Goal: Book appointment/travel/reservation

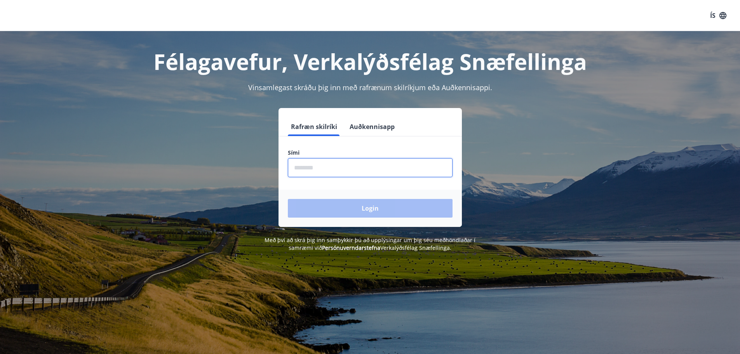
click at [297, 162] on input "phone" at bounding box center [370, 167] width 165 height 19
type input "********"
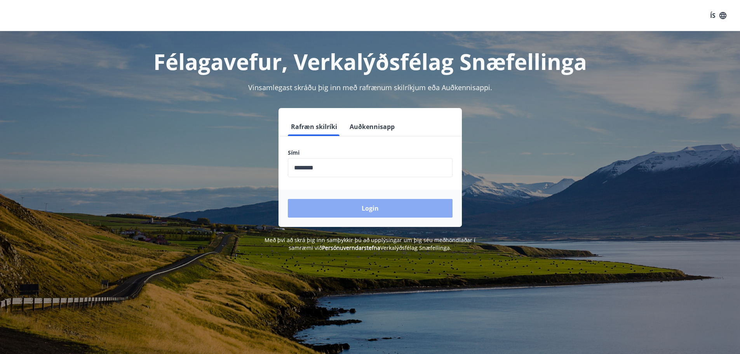
click at [352, 200] on button "Login" at bounding box center [370, 208] width 165 height 19
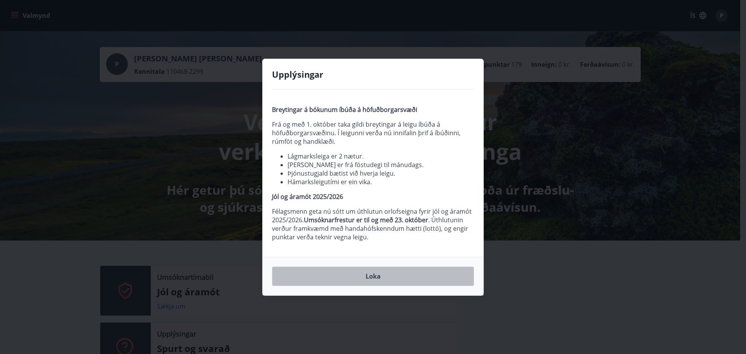
click at [370, 280] on button "Loka" at bounding box center [373, 275] width 202 height 19
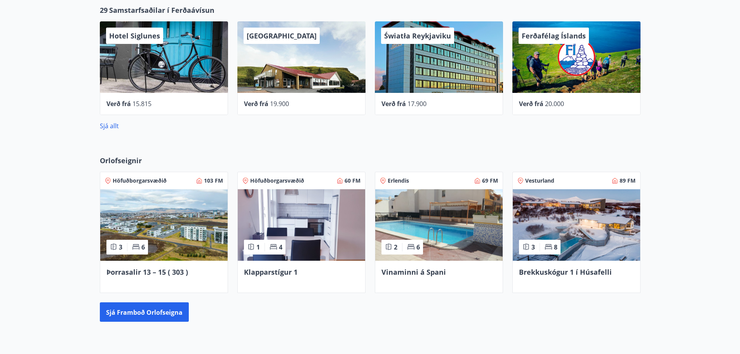
scroll to position [427, 0]
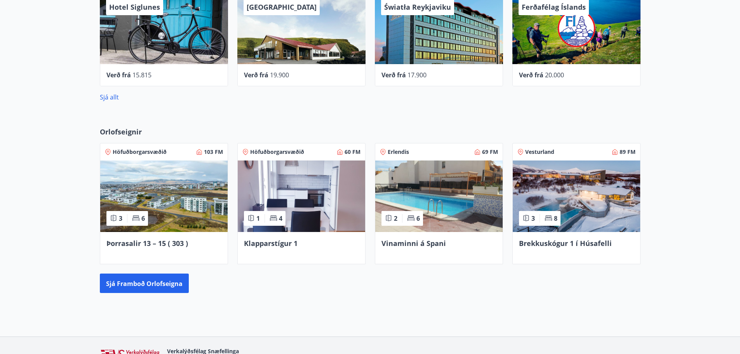
click at [134, 196] on img at bounding box center [163, 195] width 127 height 71
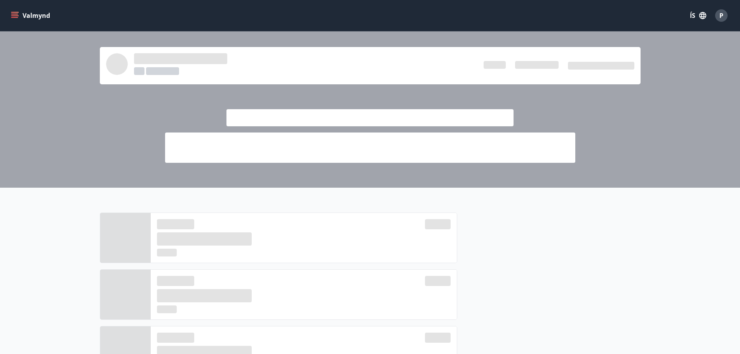
scroll to position [427, 0]
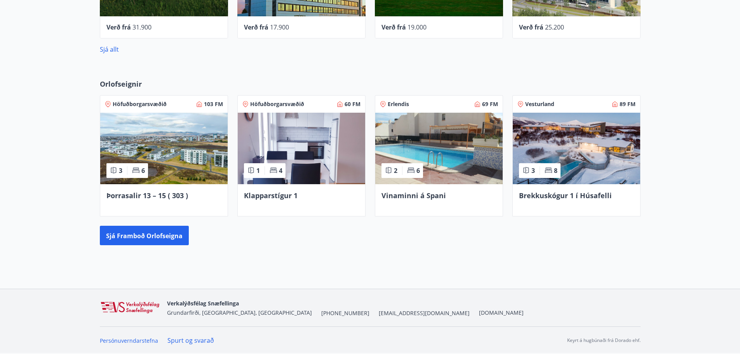
click at [280, 144] on img at bounding box center [301, 148] width 127 height 71
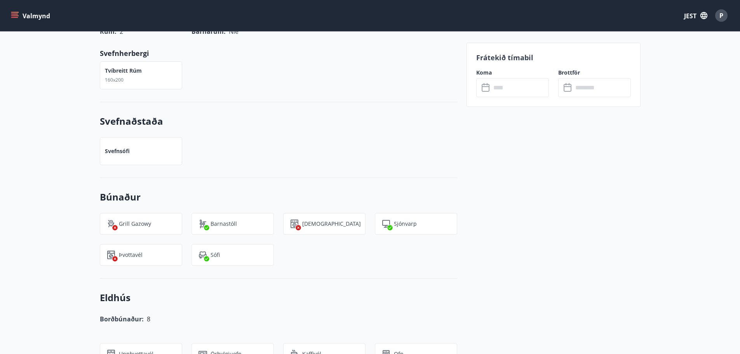
scroll to position [388, 0]
click at [506, 83] on input "text" at bounding box center [520, 87] width 58 height 19
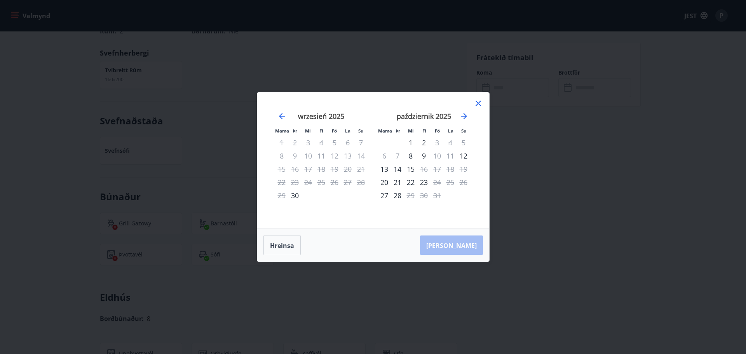
click at [479, 103] on icon at bounding box center [477, 103] width 5 height 5
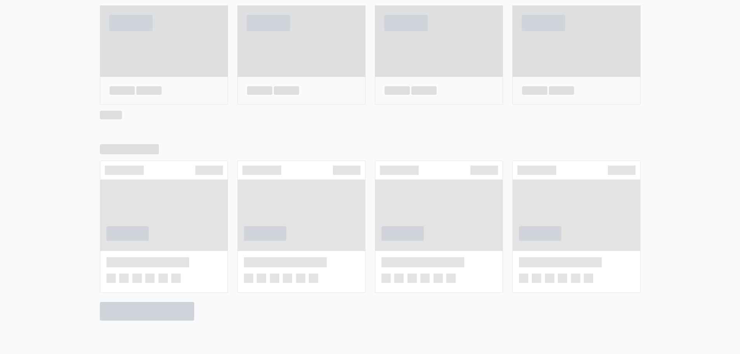
scroll to position [414, 0]
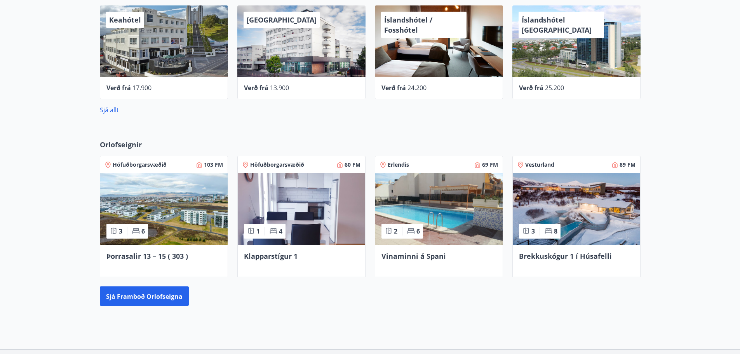
click at [148, 185] on img at bounding box center [163, 208] width 127 height 71
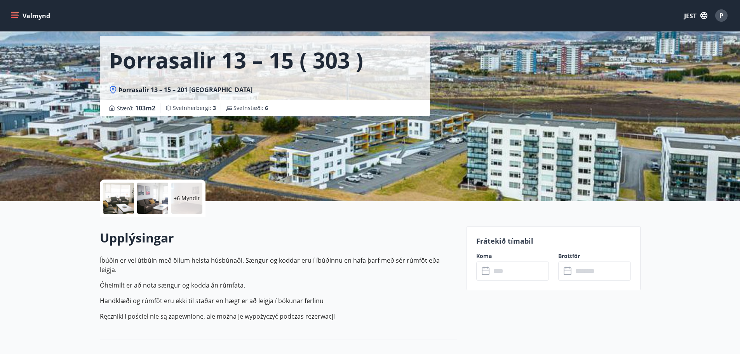
scroll to position [194, 0]
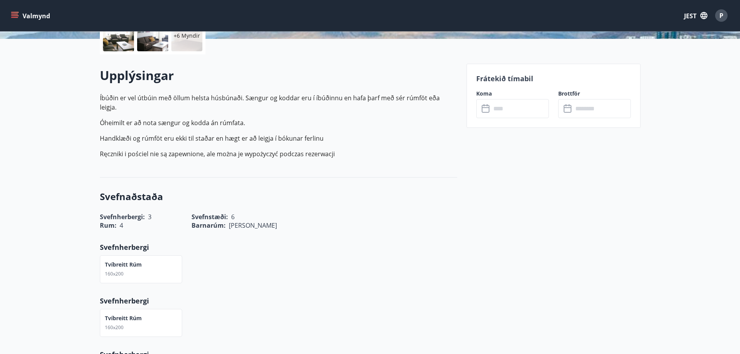
click at [495, 108] on input "text" at bounding box center [520, 108] width 58 height 19
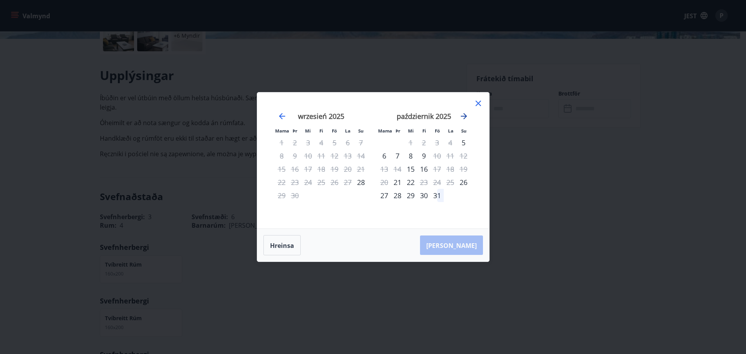
click at [466, 114] on icon "Przejdź dalej, aby przejść do następnego miesiąca." at bounding box center [463, 115] width 9 height 9
click at [465, 116] on icon "Przejdź dalej, aby przejść do następnego miesiąca." at bounding box center [463, 115] width 9 height 9
drag, startPoint x: 479, startPoint y: 103, endPoint x: 413, endPoint y: 85, distance: 68.3
click at [479, 103] on icon at bounding box center [477, 103] width 9 height 9
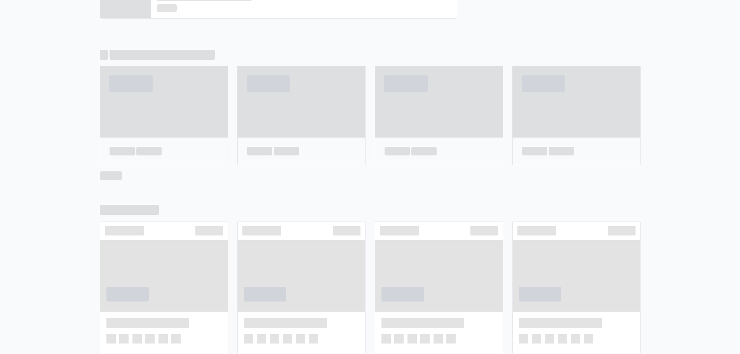
scroll to position [467, 0]
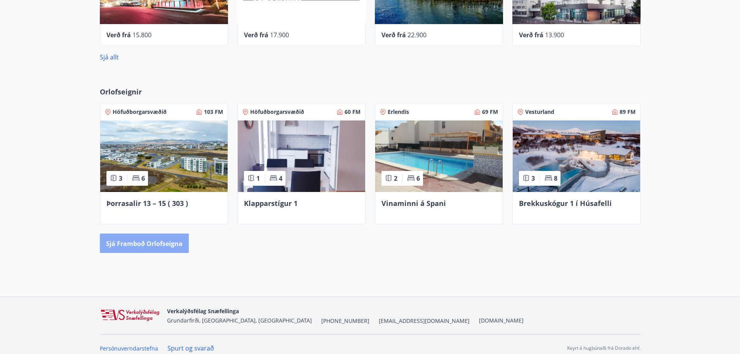
click at [170, 243] on font "Sjá framboð orlofseigna" at bounding box center [144, 243] width 76 height 9
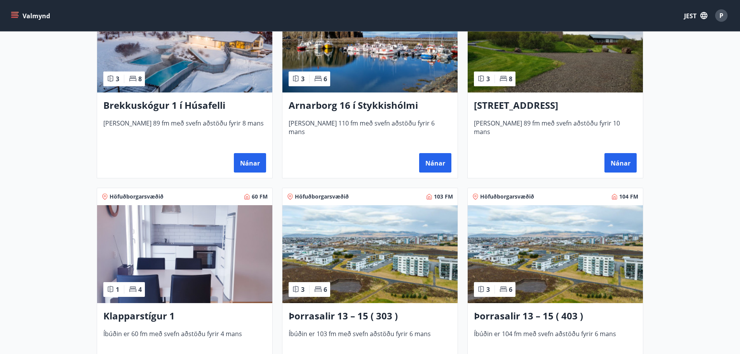
scroll to position [311, 0]
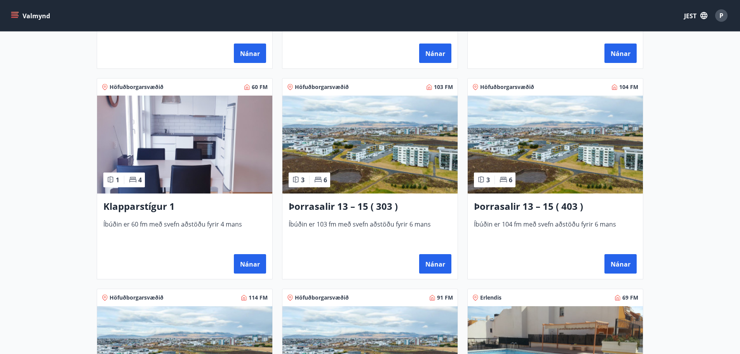
click at [170, 145] on img at bounding box center [184, 145] width 175 height 98
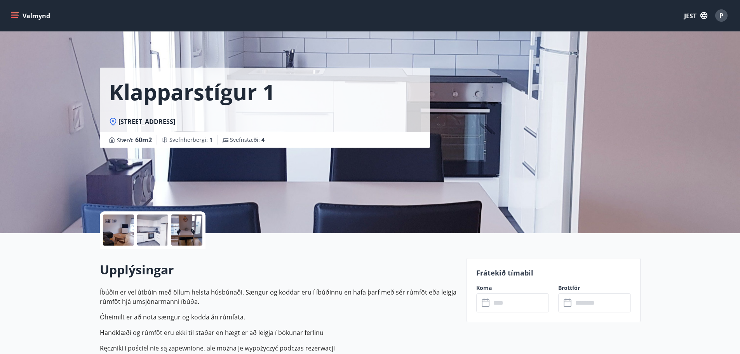
click at [512, 305] on input "text" at bounding box center [520, 302] width 58 height 19
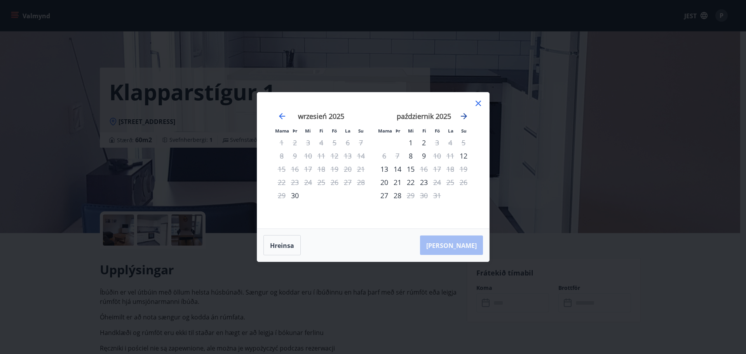
click at [464, 116] on icon "Przejdź dalej, aby przejść do następnego miesiąca." at bounding box center [464, 116] width 6 height 6
click at [478, 103] on icon at bounding box center [477, 103] width 5 height 5
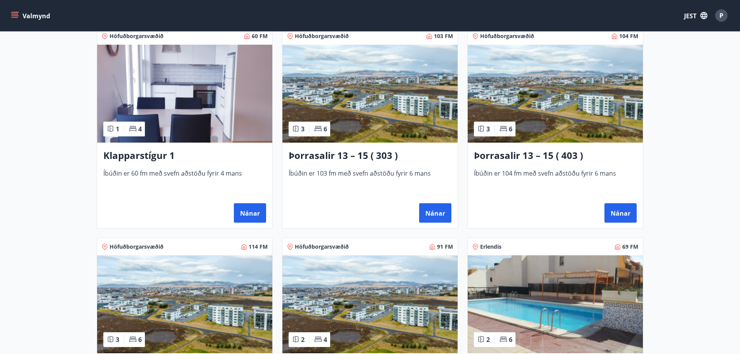
scroll to position [388, 0]
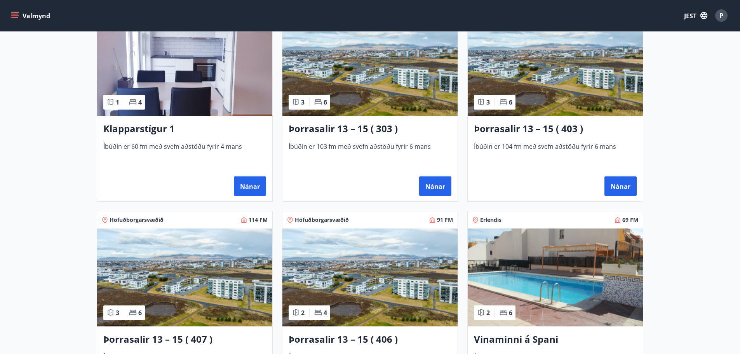
click at [356, 247] on img at bounding box center [369, 277] width 175 height 98
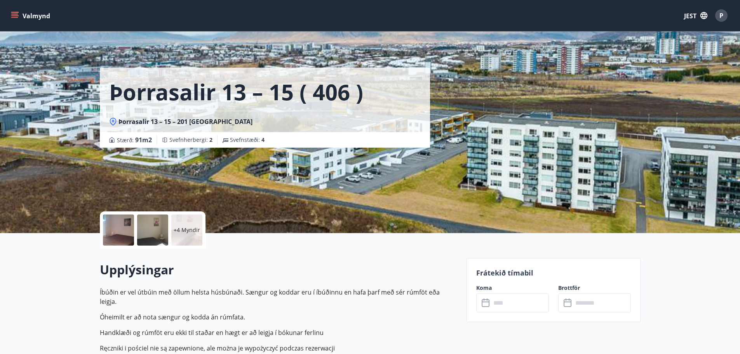
click at [512, 309] on input "text" at bounding box center [520, 302] width 58 height 19
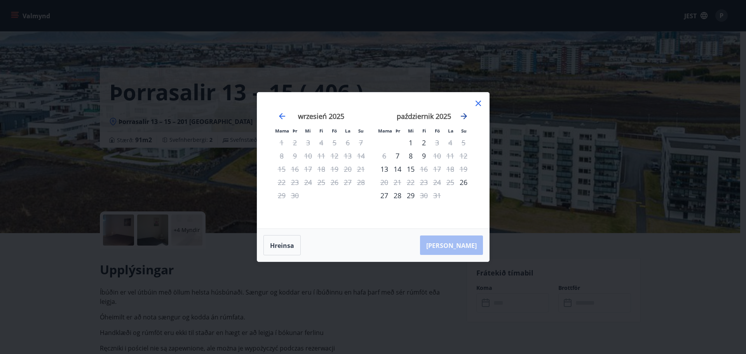
click at [462, 116] on icon "Przejdź dalej, aby przejść do następnego miesiąca." at bounding box center [464, 116] width 6 height 6
click at [479, 103] on icon at bounding box center [477, 103] width 5 height 5
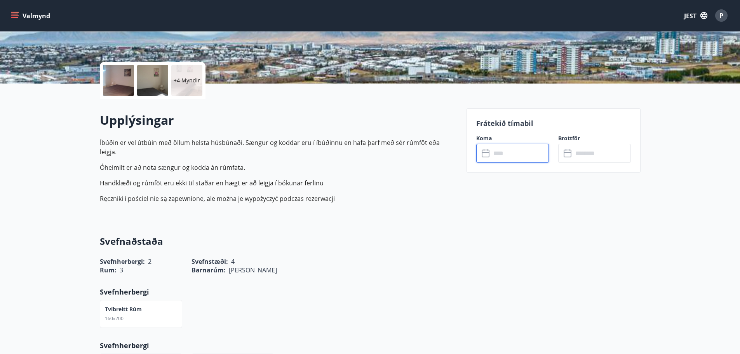
scroll to position [155, 0]
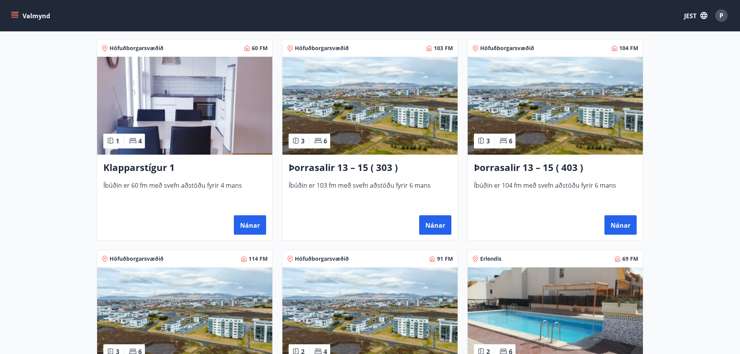
scroll to position [505, 0]
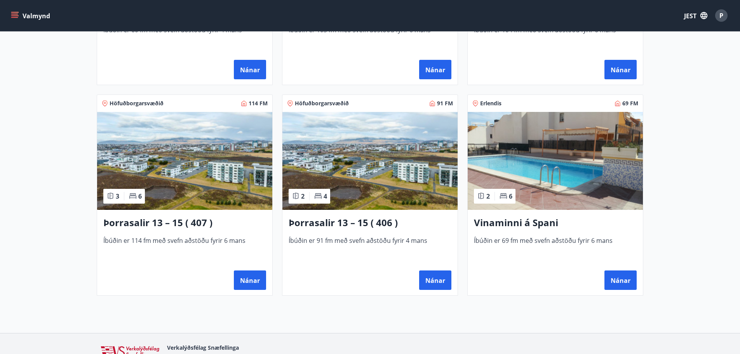
click at [363, 165] on img at bounding box center [369, 161] width 175 height 98
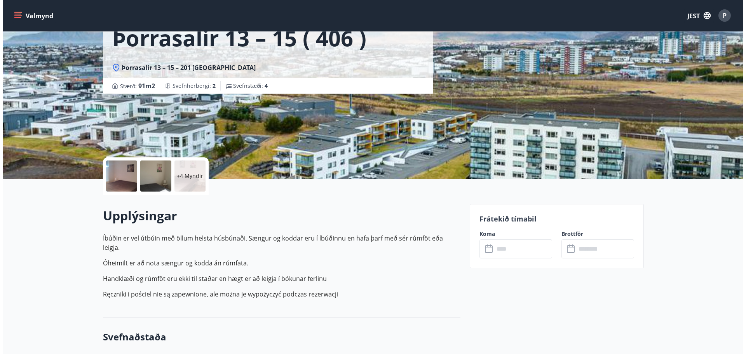
scroll to position [116, 0]
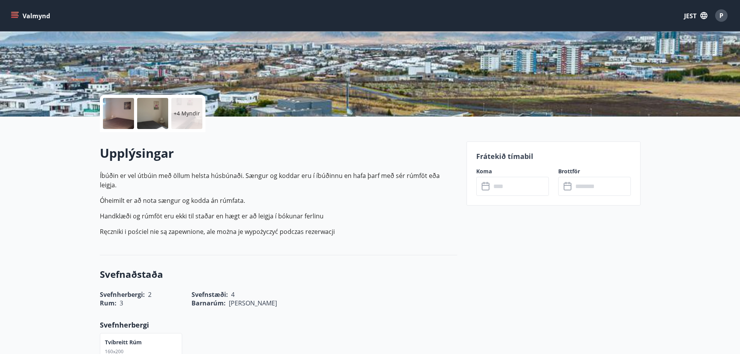
click at [183, 111] on font "+4 Myndir" at bounding box center [187, 112] width 26 height 7
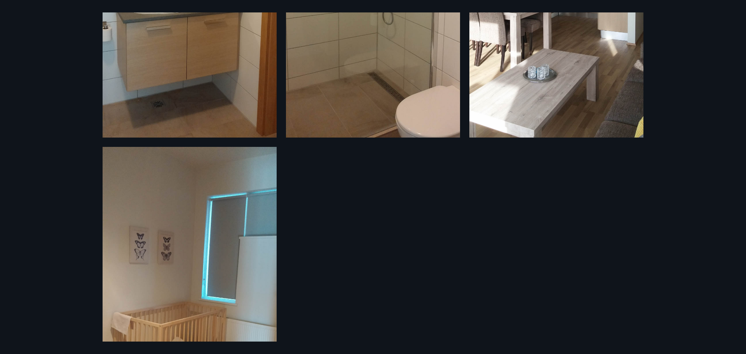
scroll to position [969, 0]
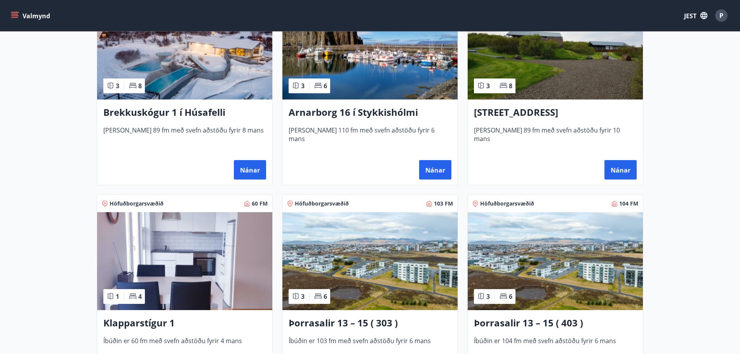
scroll to position [349, 0]
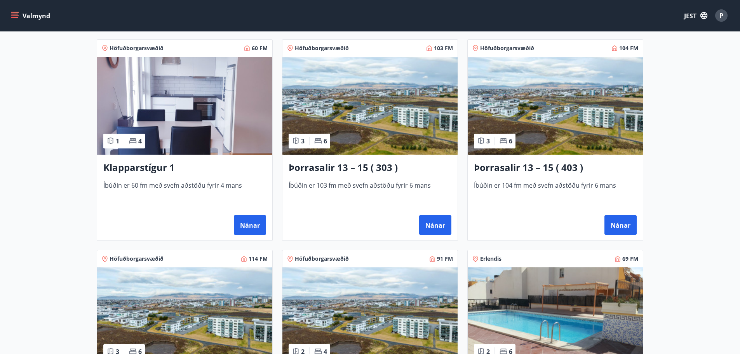
click at [127, 169] on font "Klapparstígur 1" at bounding box center [138, 167] width 71 height 13
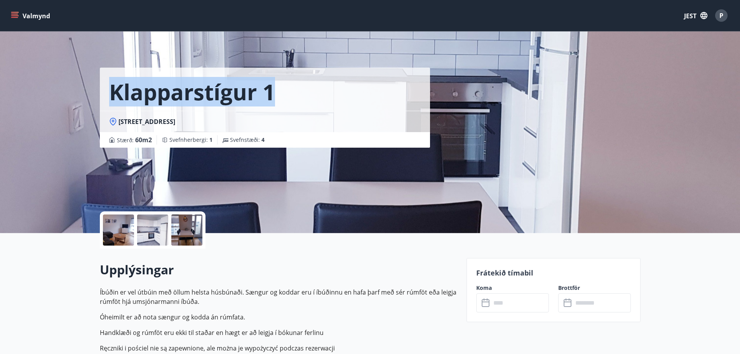
drag, startPoint x: 106, startPoint y: 90, endPoint x: 275, endPoint y: 92, distance: 168.5
click at [275, 92] on div "Klapparstígur 1" at bounding box center [265, 89] width 330 height 43
copy font "Klapparstígur 1"
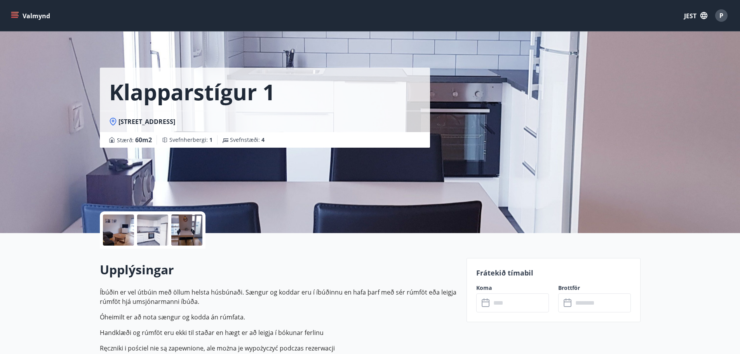
click at [121, 223] on div at bounding box center [118, 229] width 31 height 31
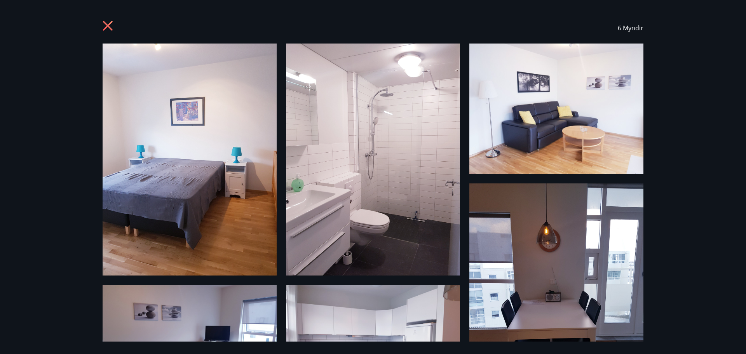
click at [105, 23] on icon at bounding box center [108, 26] width 10 height 10
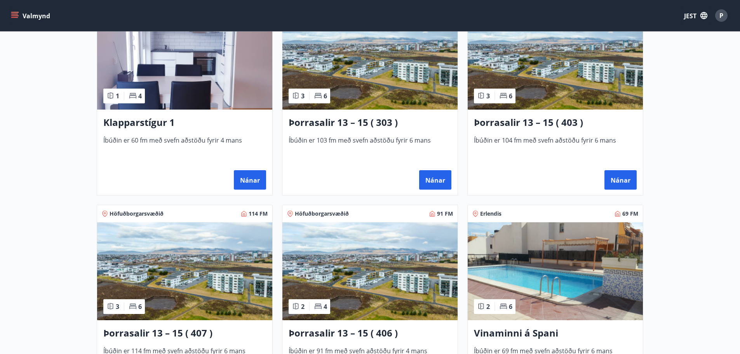
scroll to position [394, 0]
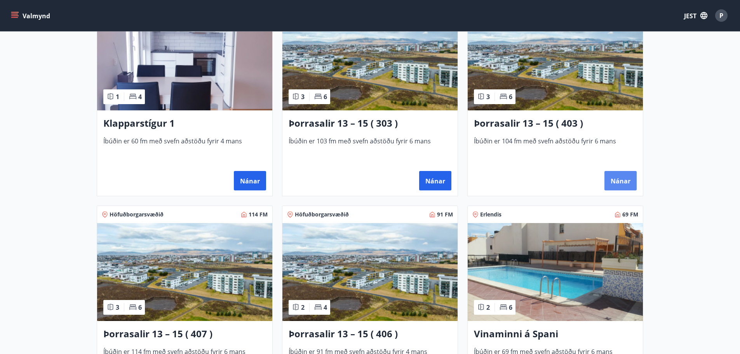
click at [621, 180] on font "Nánar" at bounding box center [620, 181] width 20 height 9
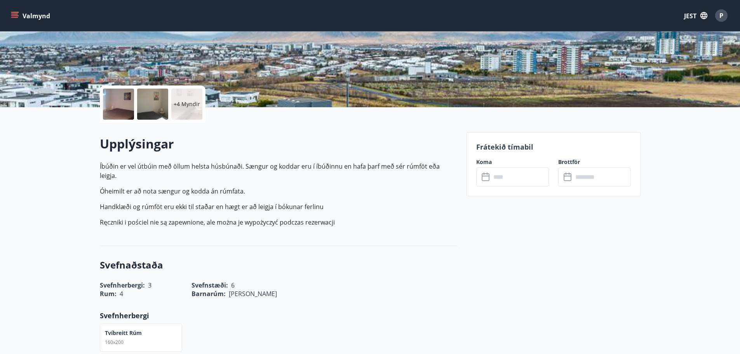
scroll to position [155, 0]
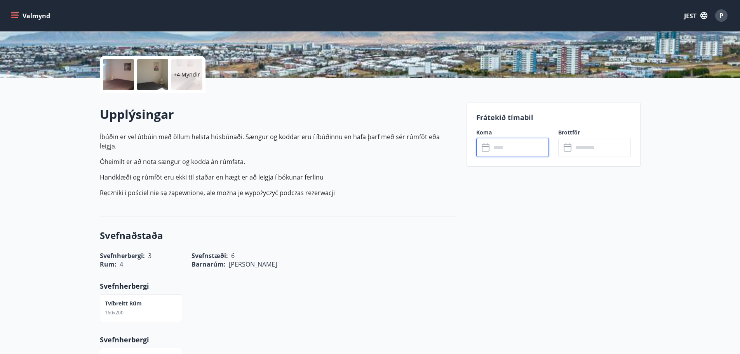
click at [506, 150] on input "text" at bounding box center [520, 147] width 58 height 19
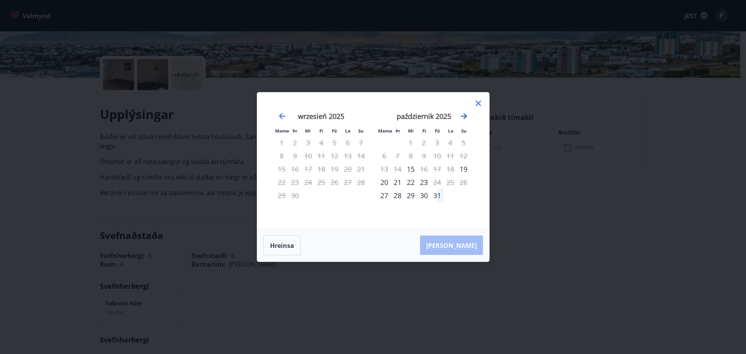
click at [464, 113] on icon "Przejdź dalej, aby przejść do następnego miesiąca." at bounding box center [464, 116] width 6 height 6
click at [441, 172] on div "14" at bounding box center [436, 168] width 13 height 13
click at [448, 171] on font "15" at bounding box center [450, 168] width 8 height 9
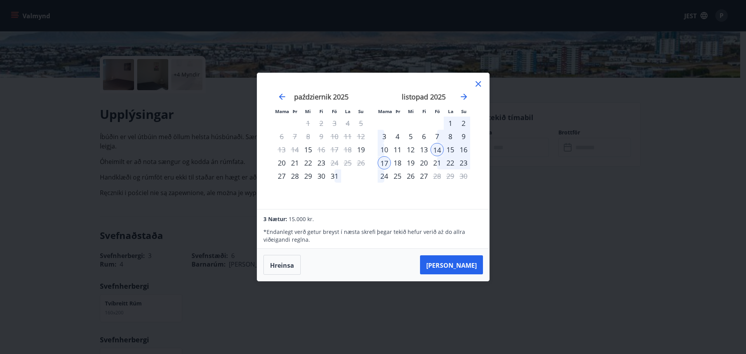
click at [453, 147] on font "15" at bounding box center [450, 149] width 8 height 9
click at [466, 147] on font "16" at bounding box center [463, 149] width 8 height 9
click at [476, 82] on icon at bounding box center [477, 83] width 5 height 5
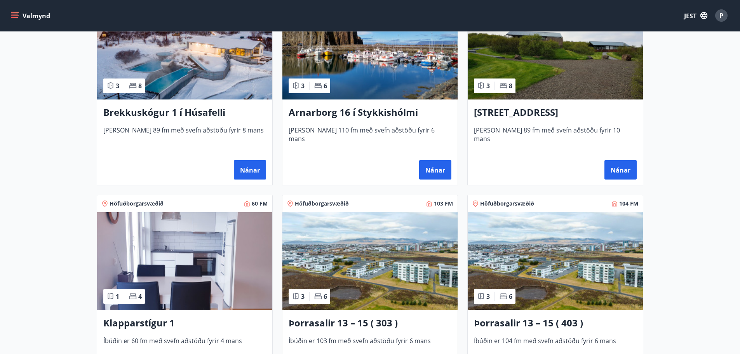
scroll to position [349, 0]
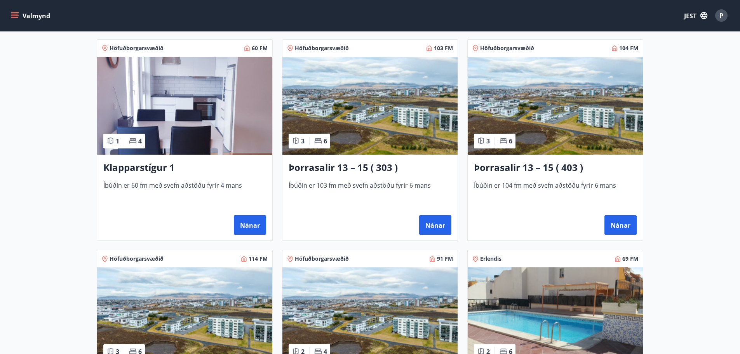
click at [353, 102] on img at bounding box center [369, 106] width 175 height 98
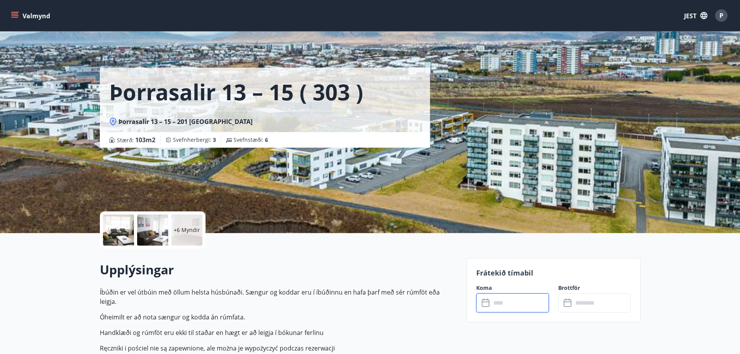
click at [491, 302] on input "text" at bounding box center [520, 302] width 58 height 19
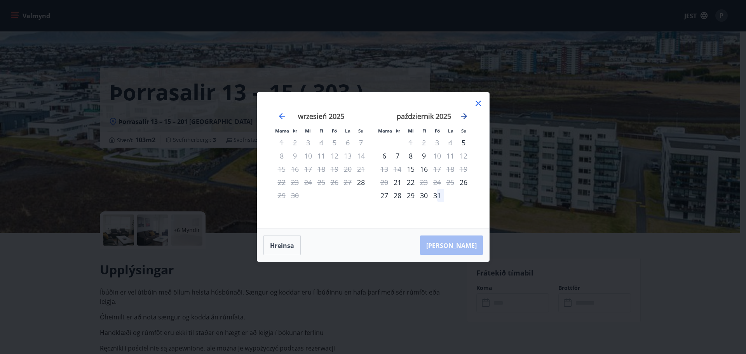
click at [463, 114] on icon "Przejdź dalej, aby przejść do następnego miesiąca." at bounding box center [463, 115] width 9 height 9
click at [438, 165] on div "14" at bounding box center [436, 168] width 13 height 13
click at [462, 169] on font "16" at bounding box center [463, 168] width 8 height 9
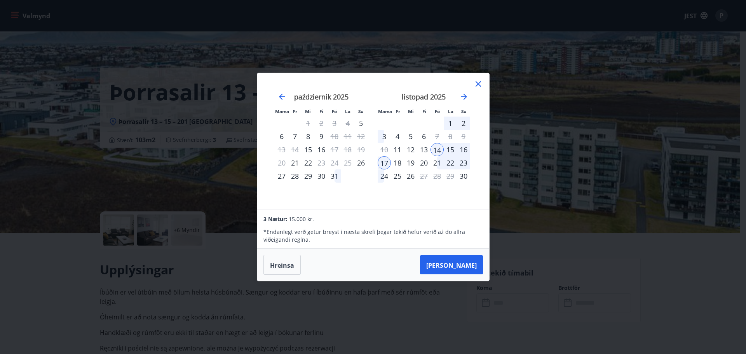
click at [480, 81] on icon at bounding box center [477, 83] width 9 height 9
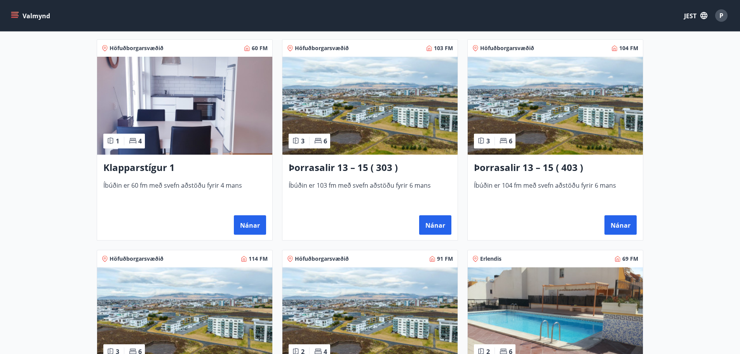
scroll to position [505, 0]
click at [189, 112] on img at bounding box center [184, 106] width 175 height 98
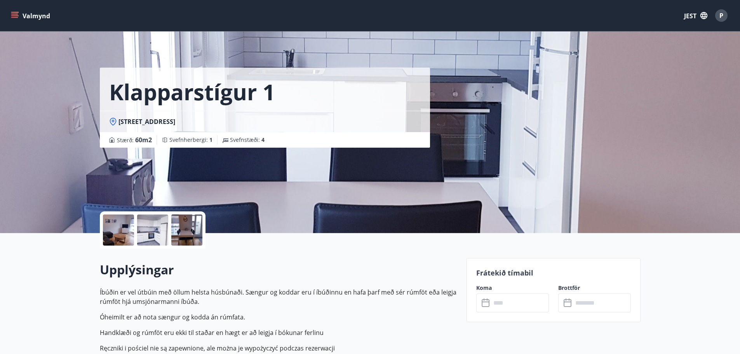
click at [500, 302] on input "text" at bounding box center [520, 302] width 58 height 19
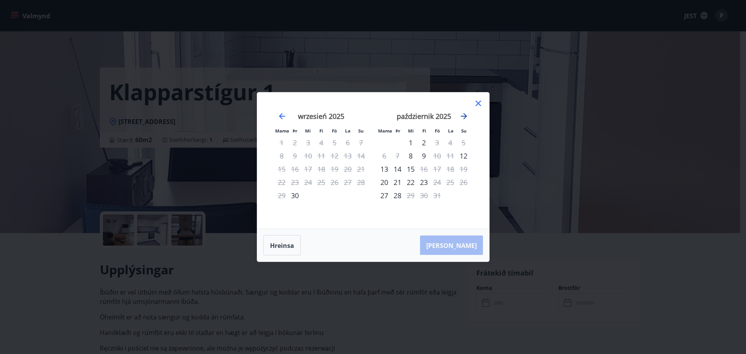
click at [463, 117] on icon "Przejdź dalej, aby przejść do następnego miesiąca." at bounding box center [463, 115] width 9 height 9
click at [440, 155] on div "7" at bounding box center [436, 155] width 13 height 13
click at [463, 155] on font "9" at bounding box center [463, 155] width 4 height 9
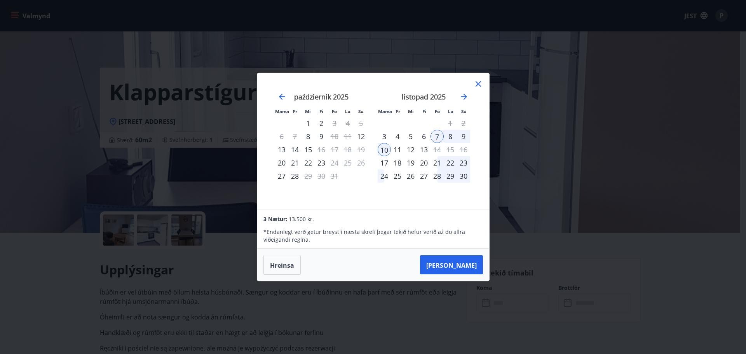
click at [478, 82] on icon at bounding box center [477, 83] width 9 height 9
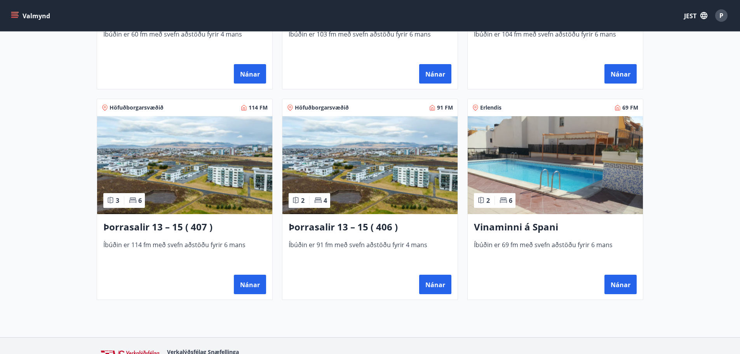
scroll to position [505, 0]
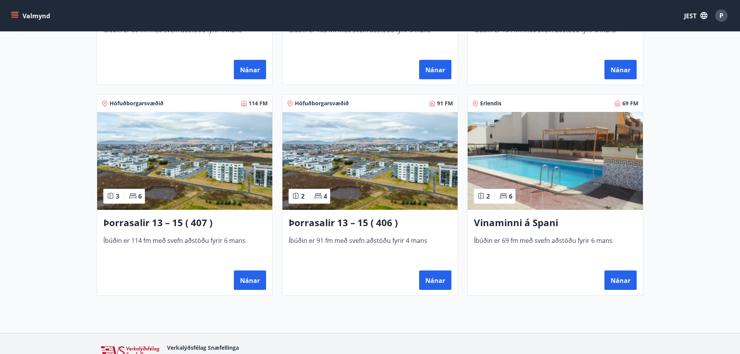
click at [359, 142] on img at bounding box center [369, 161] width 175 height 98
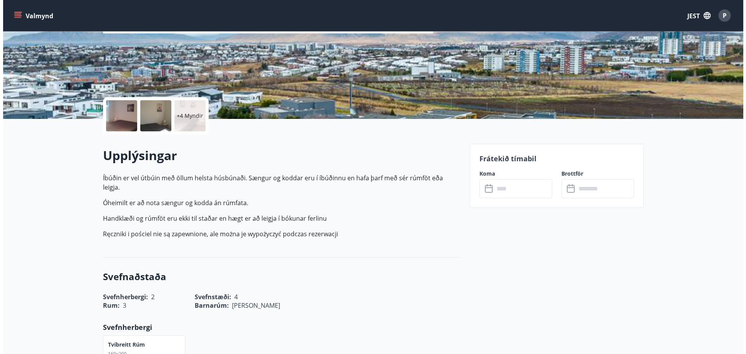
scroll to position [116, 0]
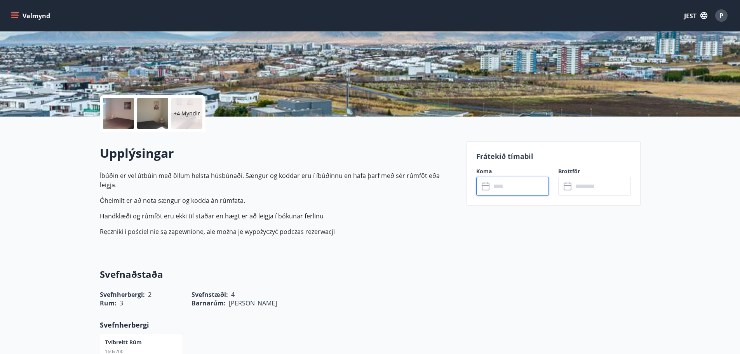
click at [491, 184] on input "text" at bounding box center [520, 186] width 58 height 19
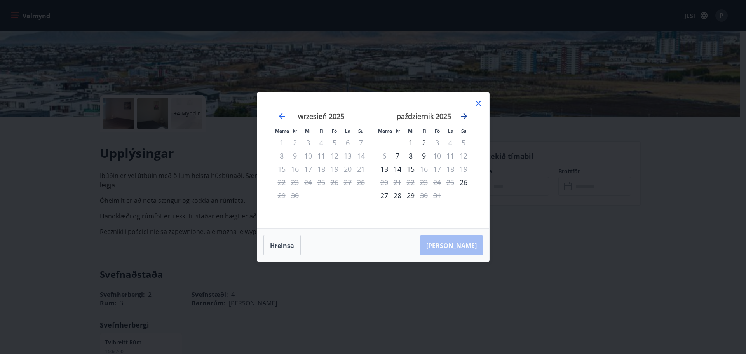
click at [463, 113] on icon "Przejdź dalej, aby przejść do następnego miesiąca." at bounding box center [463, 115] width 9 height 9
click at [439, 171] on div "14" at bounding box center [436, 168] width 13 height 13
click at [462, 168] on font "16" at bounding box center [463, 168] width 8 height 9
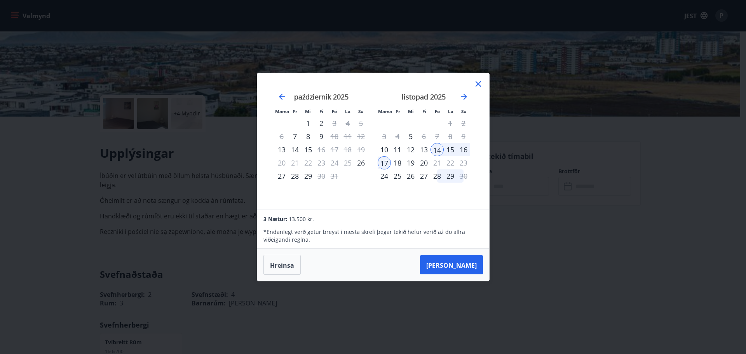
click at [479, 82] on icon at bounding box center [477, 83] width 5 height 5
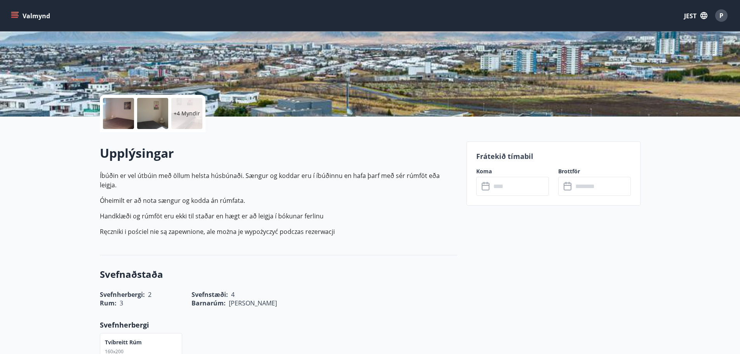
click at [112, 111] on div at bounding box center [118, 113] width 31 height 31
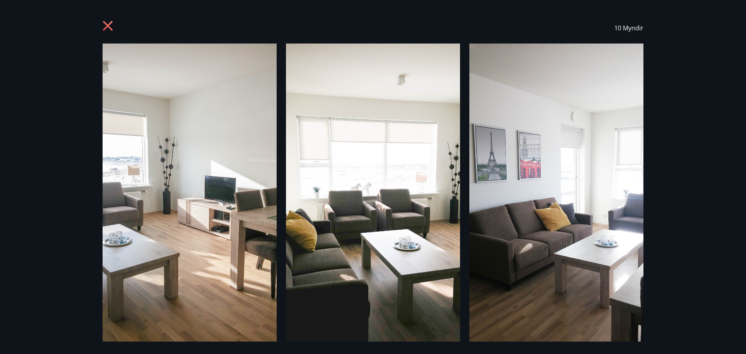
click at [641, 199] on img at bounding box center [556, 197] width 174 height 309
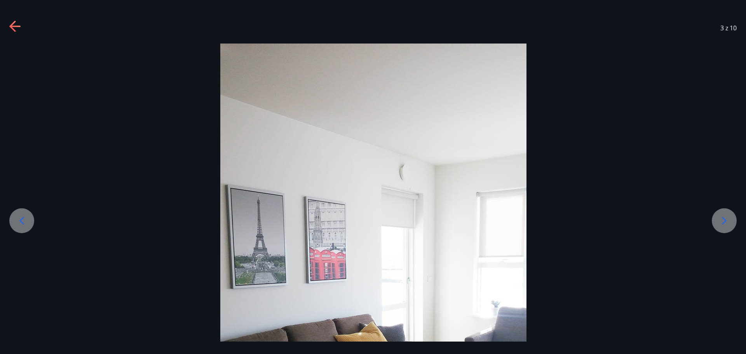
click at [711, 220] on div at bounding box center [373, 315] width 746 height 544
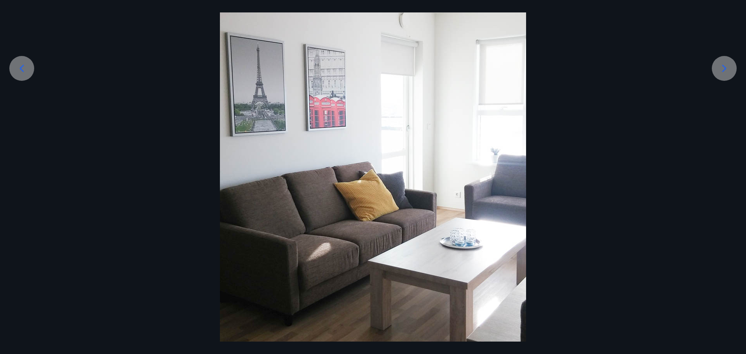
scroll to position [155, 0]
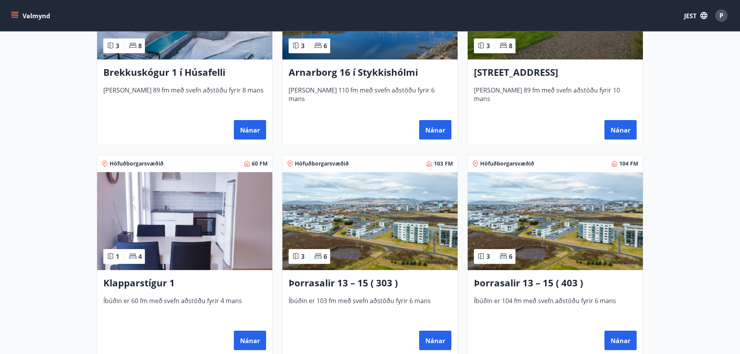
scroll to position [388, 0]
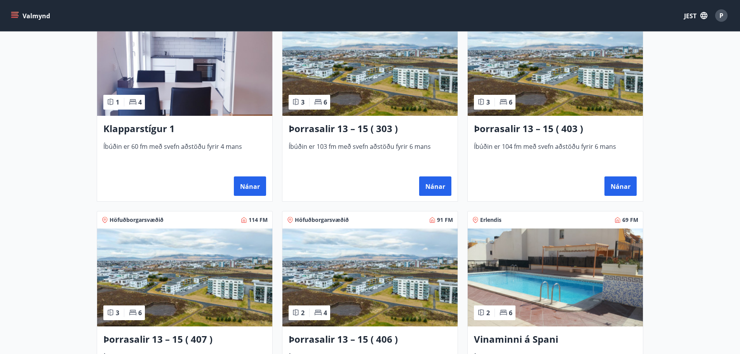
click at [561, 51] on img at bounding box center [554, 67] width 175 height 98
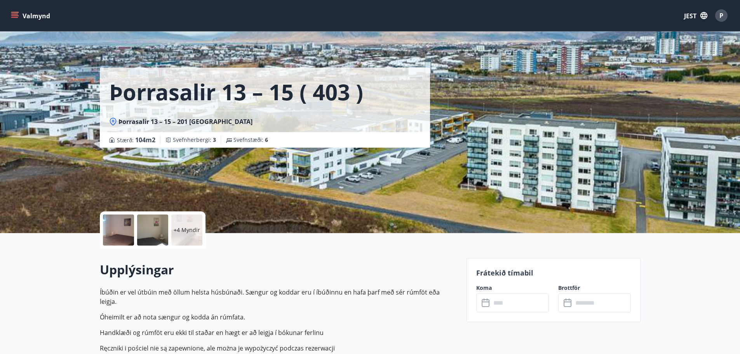
click at [487, 301] on icon at bounding box center [485, 301] width 8 height 1
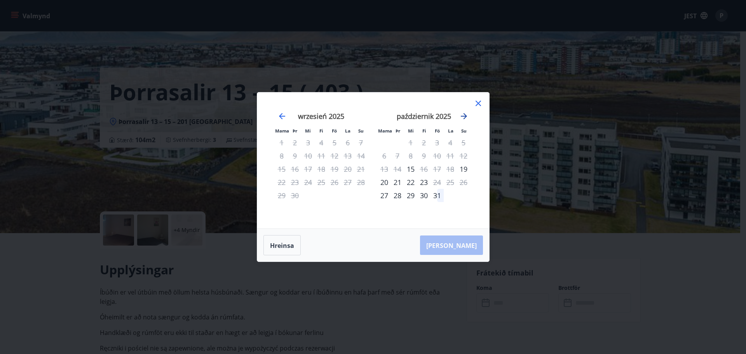
click at [464, 114] on icon "Przejdź dalej, aby przejść do następnego miesiąca." at bounding box center [464, 116] width 6 height 6
click at [438, 156] on div "7" at bounding box center [436, 155] width 13 height 13
click at [435, 153] on font "7" at bounding box center [437, 155] width 4 height 9
click at [440, 156] on div "7" at bounding box center [436, 155] width 13 height 13
click at [434, 170] on font "14" at bounding box center [437, 168] width 8 height 9
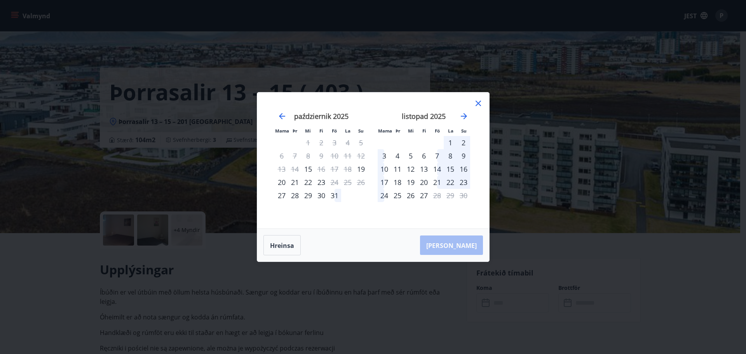
click at [439, 156] on div "7" at bounding box center [436, 155] width 13 height 13
click at [452, 167] on font "15" at bounding box center [450, 168] width 8 height 9
click at [478, 101] on icon at bounding box center [477, 103] width 9 height 9
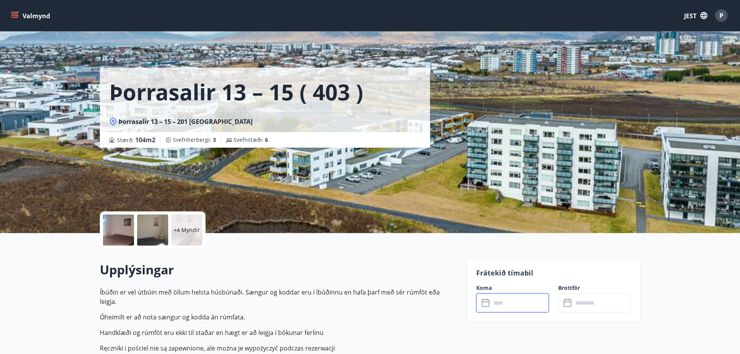
click at [501, 301] on input "text" at bounding box center [520, 302] width 58 height 19
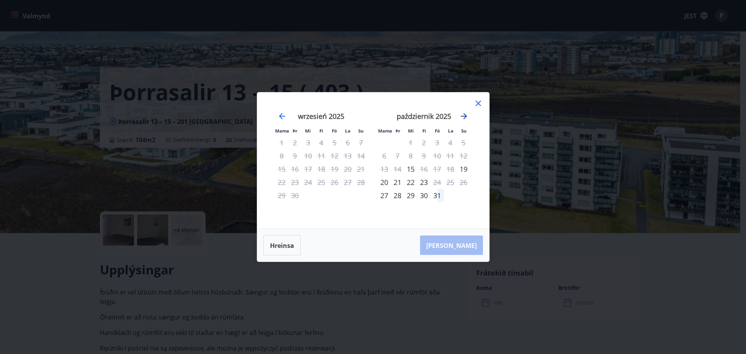
click at [462, 116] on icon "Przejdź dalej, aby przejść do następnego miesiąca." at bounding box center [464, 116] width 6 height 6
click at [436, 170] on div "14" at bounding box center [436, 168] width 13 height 13
click at [386, 181] on font "17" at bounding box center [384, 181] width 8 height 9
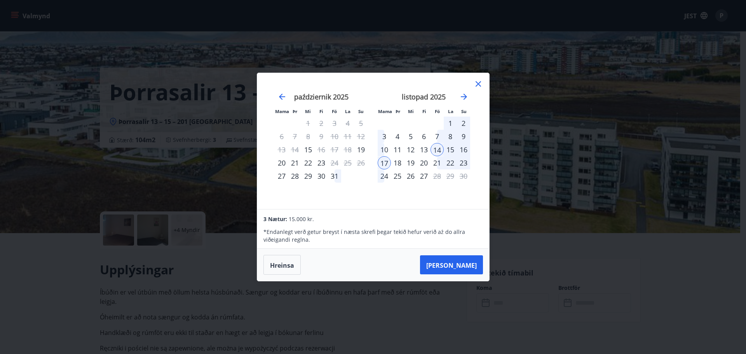
click at [481, 79] on icon at bounding box center [477, 83] width 9 height 9
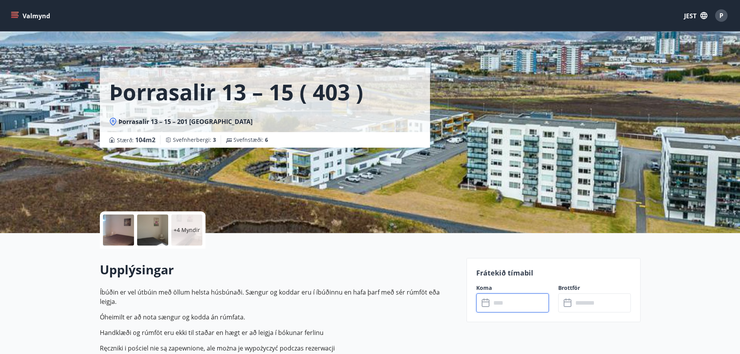
click at [514, 302] on input "text" at bounding box center [520, 302] width 58 height 19
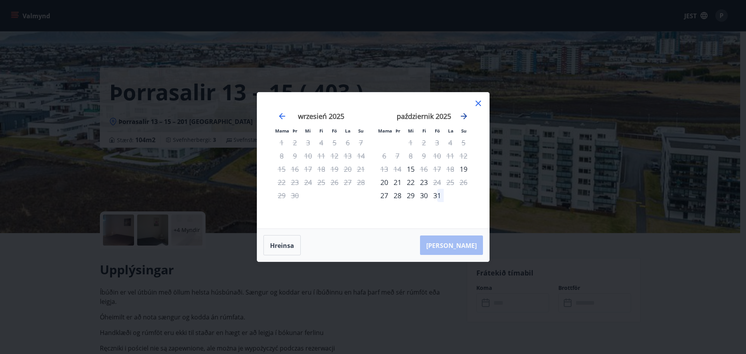
click at [462, 116] on icon "Przejdź dalej, aby przejść do następnego miesiąca." at bounding box center [463, 115] width 9 height 9
click at [436, 153] on div "7" at bounding box center [436, 155] width 13 height 13
click at [466, 153] on div "9" at bounding box center [463, 155] width 13 height 13
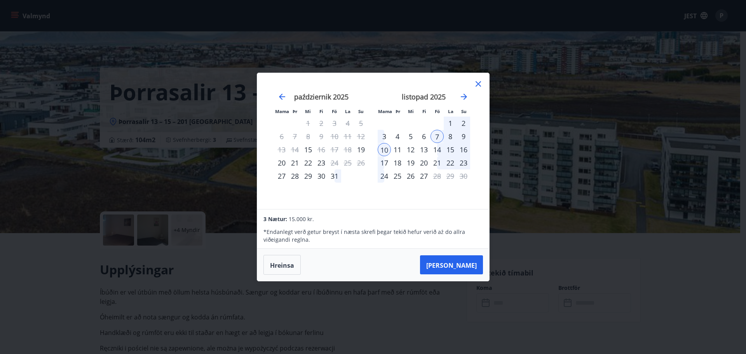
click at [480, 82] on icon at bounding box center [477, 83] width 9 height 9
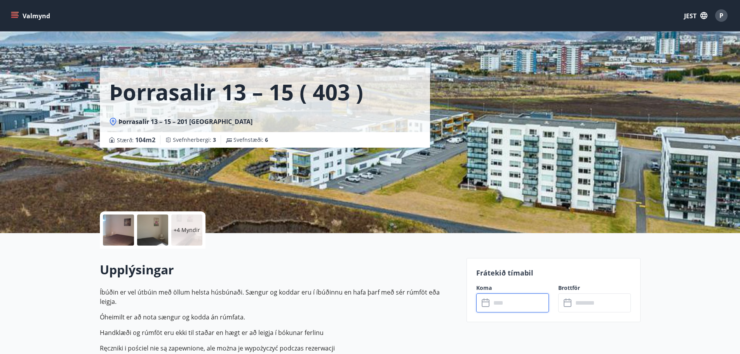
click at [113, 228] on div at bounding box center [118, 229] width 31 height 31
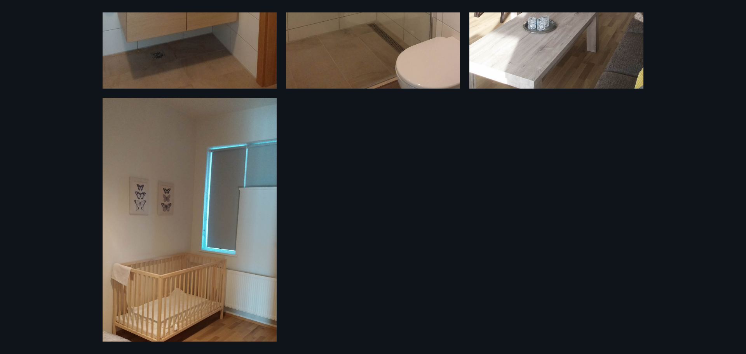
scroll to position [969, 0]
